Goal: Obtain resource: Obtain resource

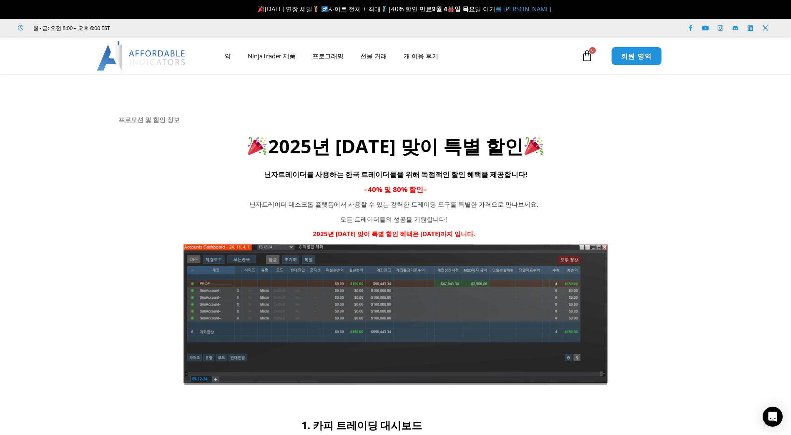
click at [643, 57] on span "회원 영역" at bounding box center [636, 56] width 31 height 7
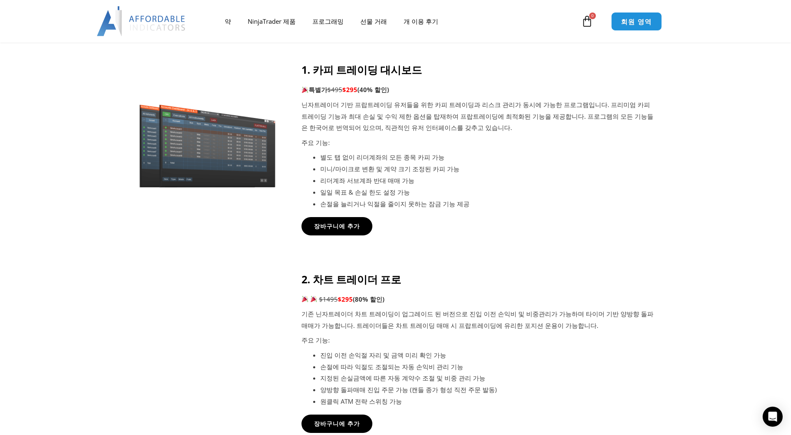
scroll to position [622, 0]
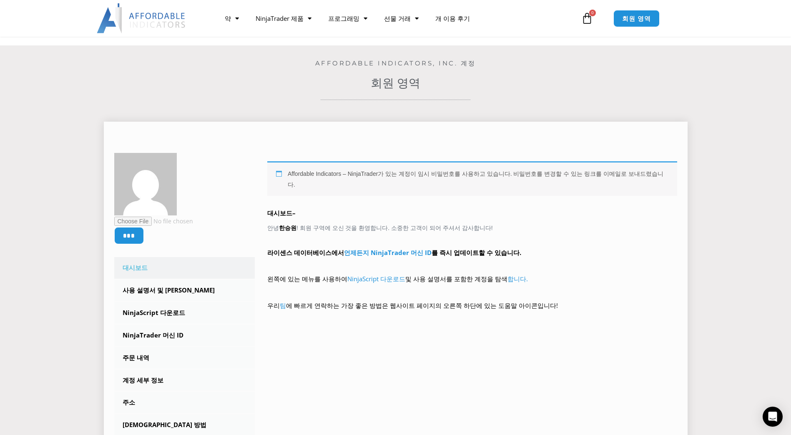
scroll to position [83, 0]
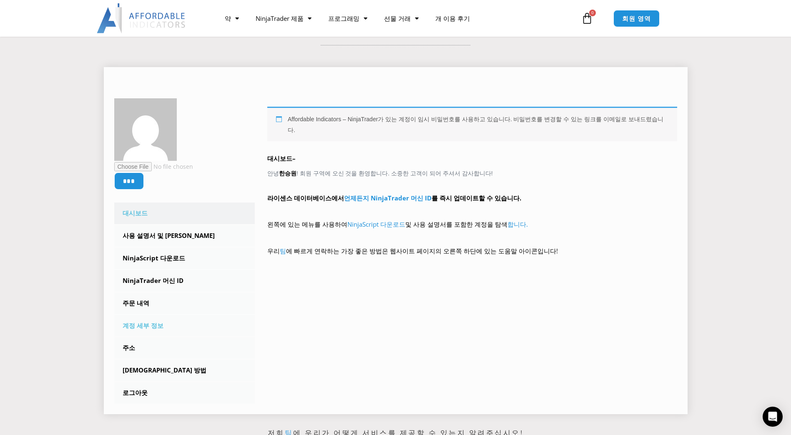
click at [147, 323] on link "계정 세부 정보" at bounding box center [184, 326] width 141 height 22
click at [145, 299] on link "주문 내역" at bounding box center [184, 304] width 141 height 22
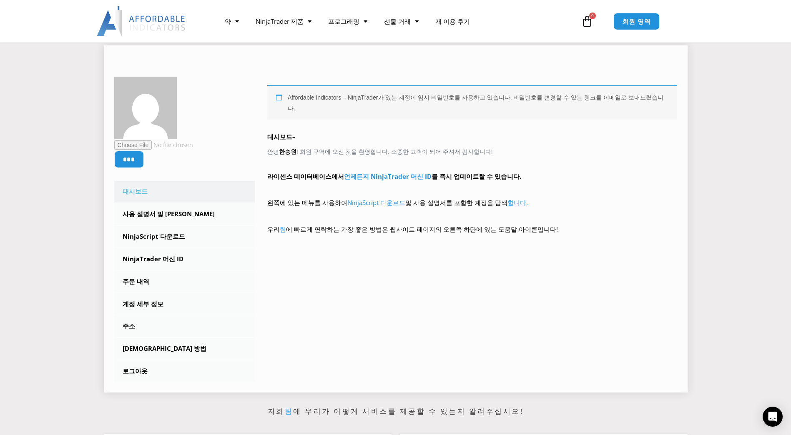
scroll to position [125, 0]
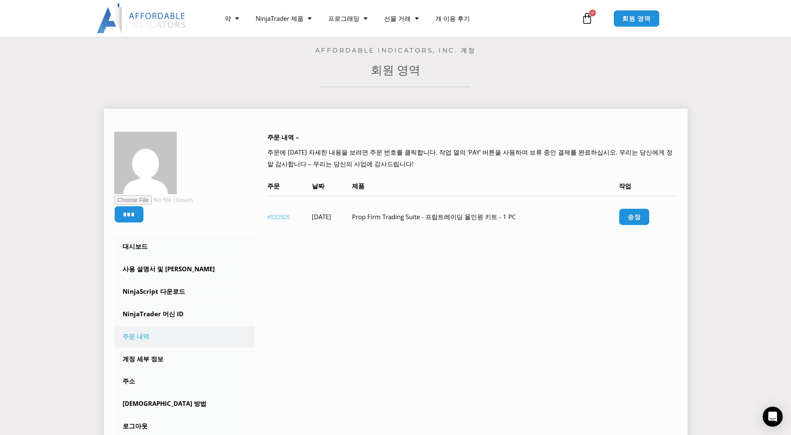
scroll to position [83, 0]
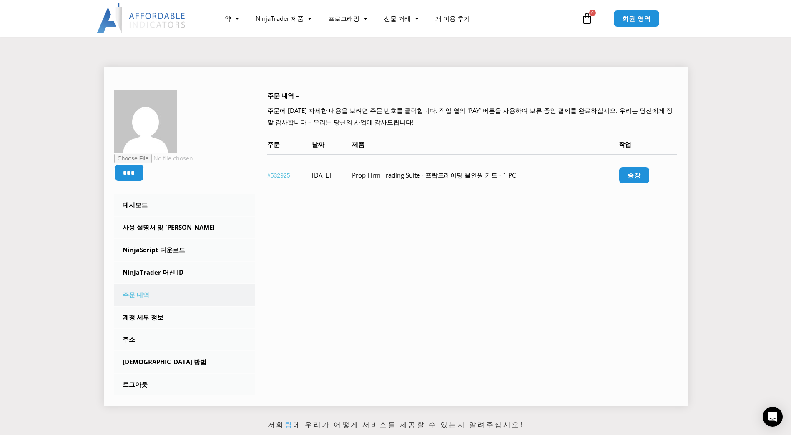
click at [283, 174] on link "#532925" at bounding box center [278, 175] width 23 height 7
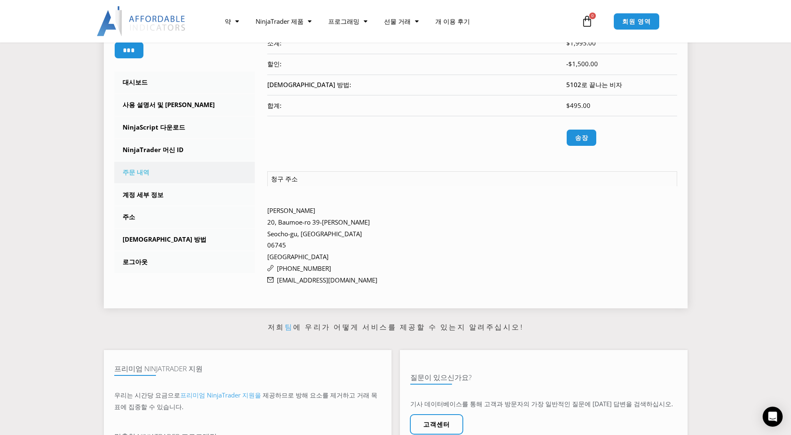
scroll to position [125, 0]
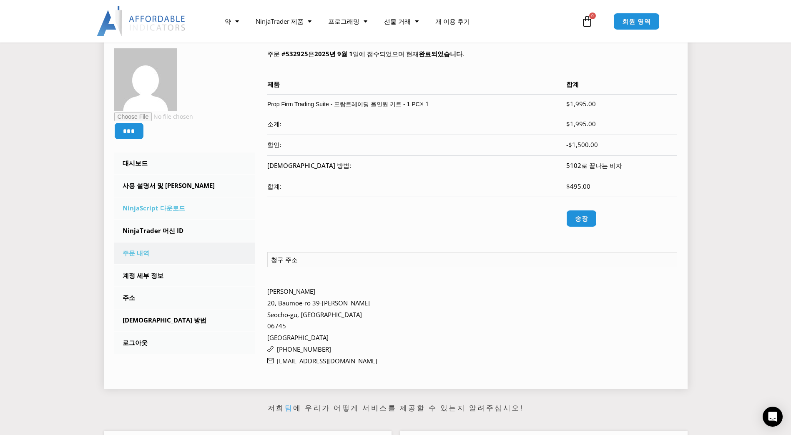
click at [163, 209] on link "NinjaScript 다운로드" at bounding box center [184, 209] width 141 height 22
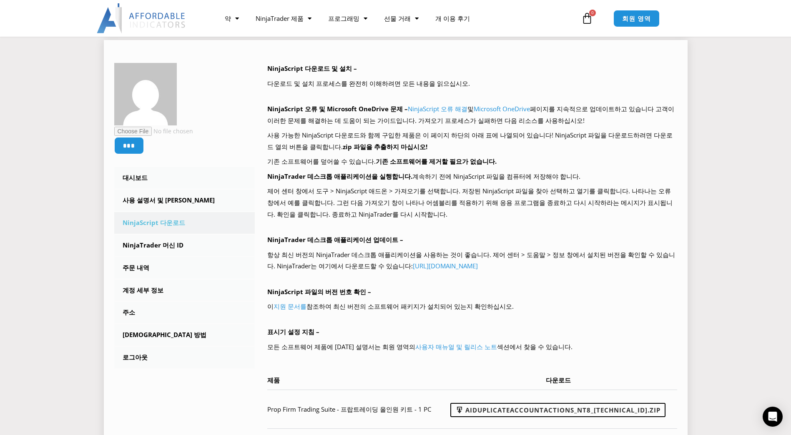
scroll to position [125, 0]
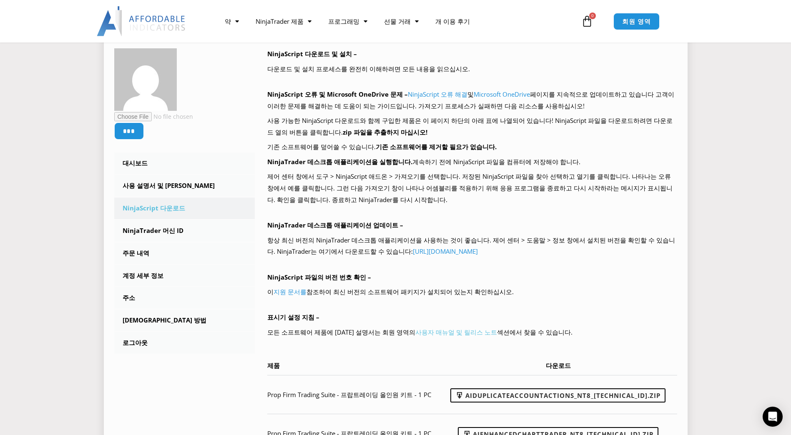
click at [415, 333] on link "사용자 매뉴얼 및 릴리스 노트" at bounding box center [456, 332] width 82 height 8
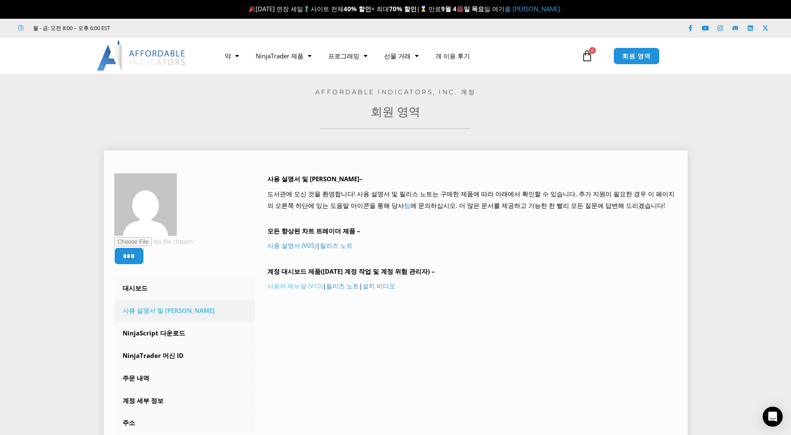
click at [283, 288] on link "사용자 매뉴얼 (V10)" at bounding box center [294, 286] width 55 height 8
click at [295, 247] on link "사용 설명서 (V05)" at bounding box center [291, 245] width 49 height 8
click at [332, 243] on link "릴리즈 노트" at bounding box center [336, 245] width 33 height 8
click at [335, 286] on link "릴리즈 노트" at bounding box center [342, 286] width 33 height 8
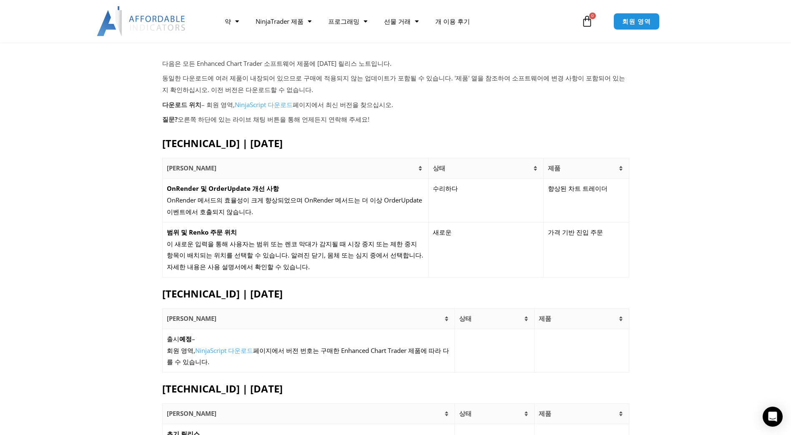
scroll to position [83, 0]
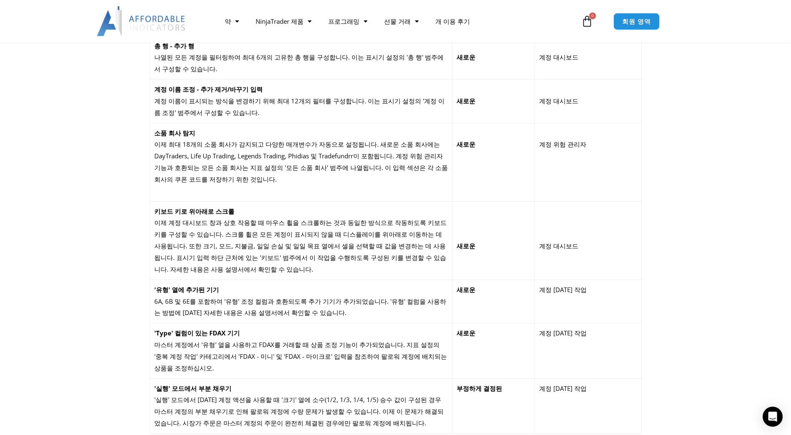
scroll to position [375, 0]
